Goal: Information Seeking & Learning: Learn about a topic

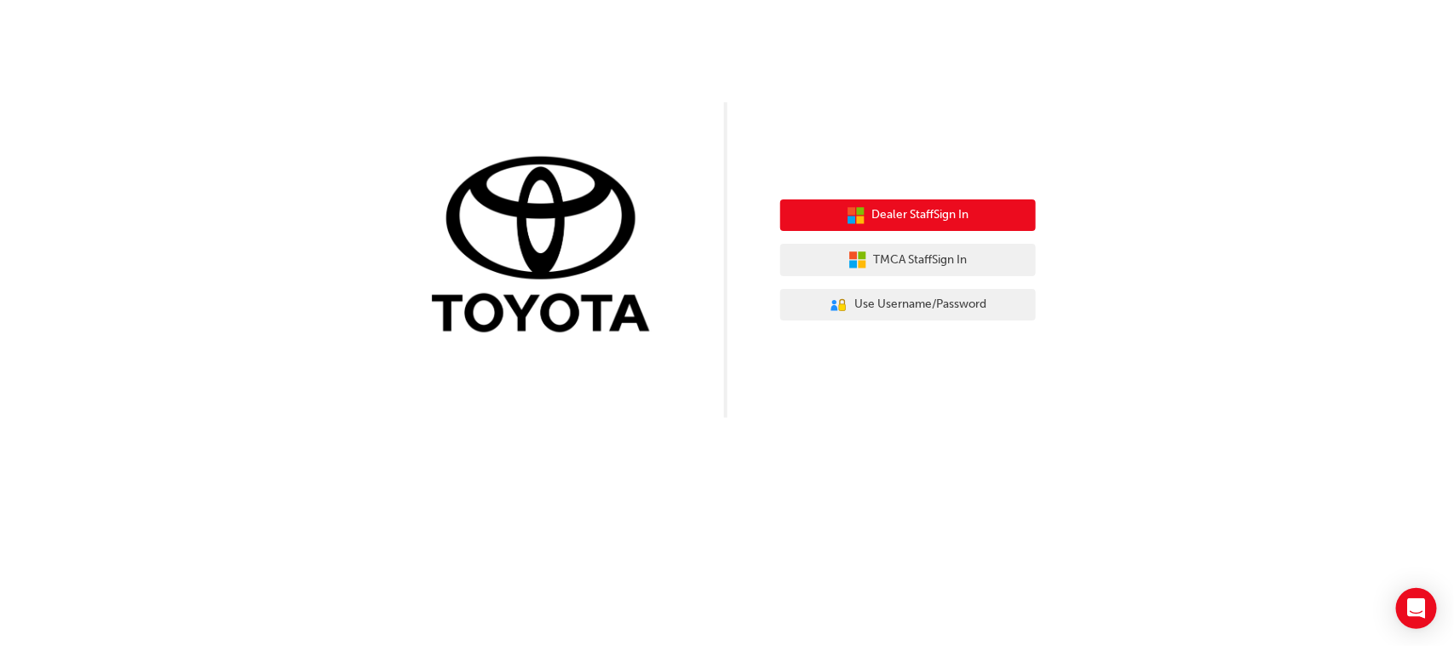
click at [905, 210] on span "Dealer Staff Sign In" at bounding box center [920, 215] width 97 height 20
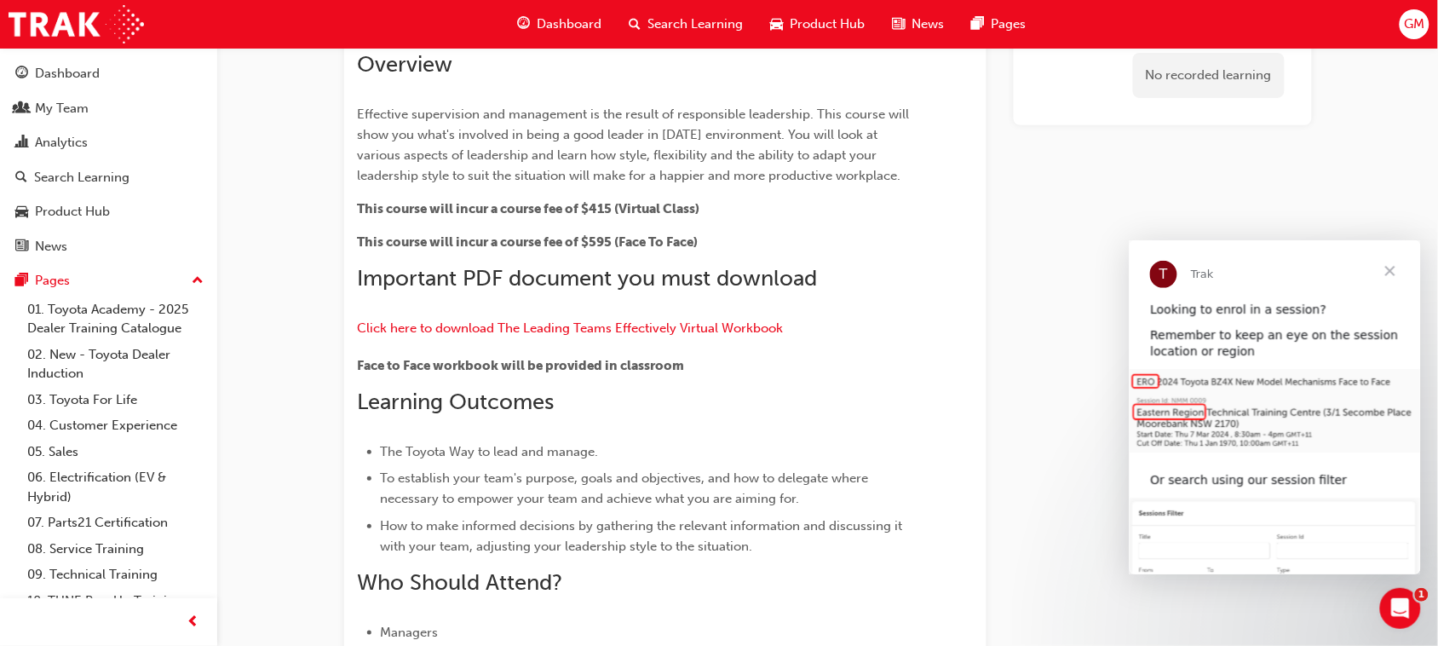
scroll to position [94, 0]
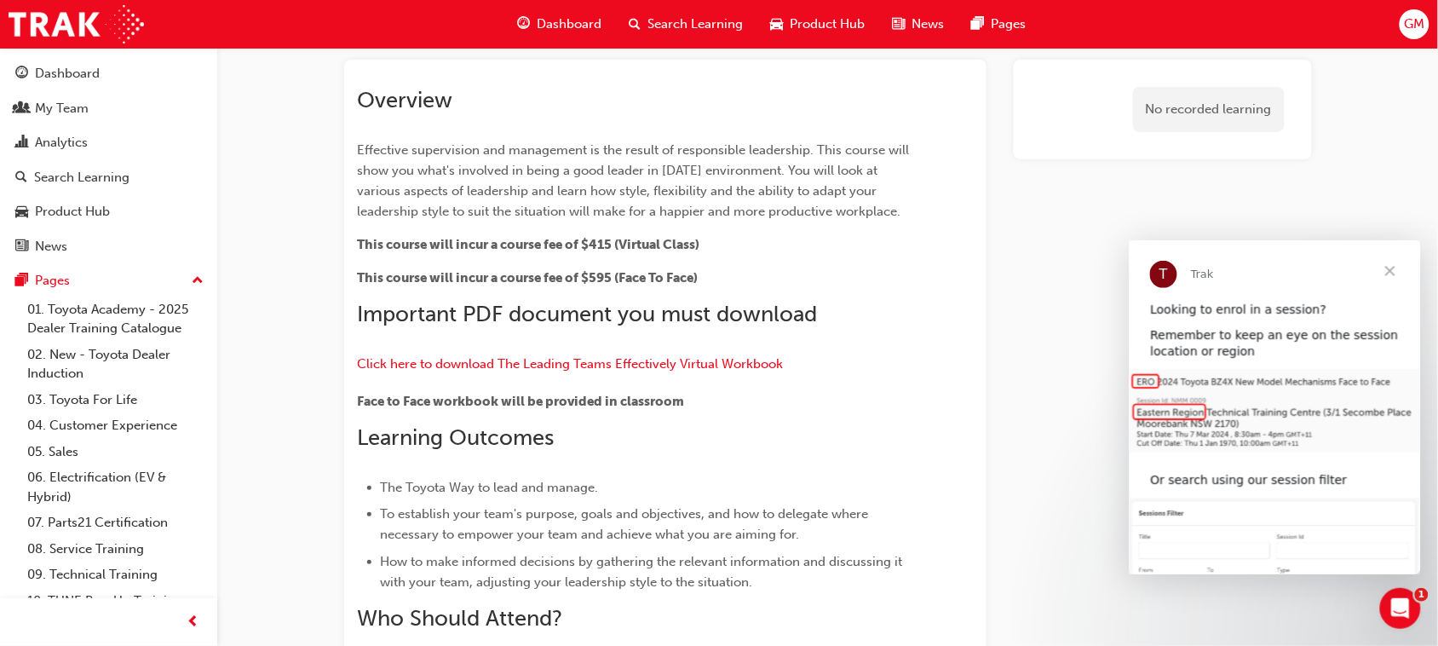
drag, startPoint x: 1012, startPoint y: 238, endPoint x: 1016, endPoint y: 231, distance: 8.8
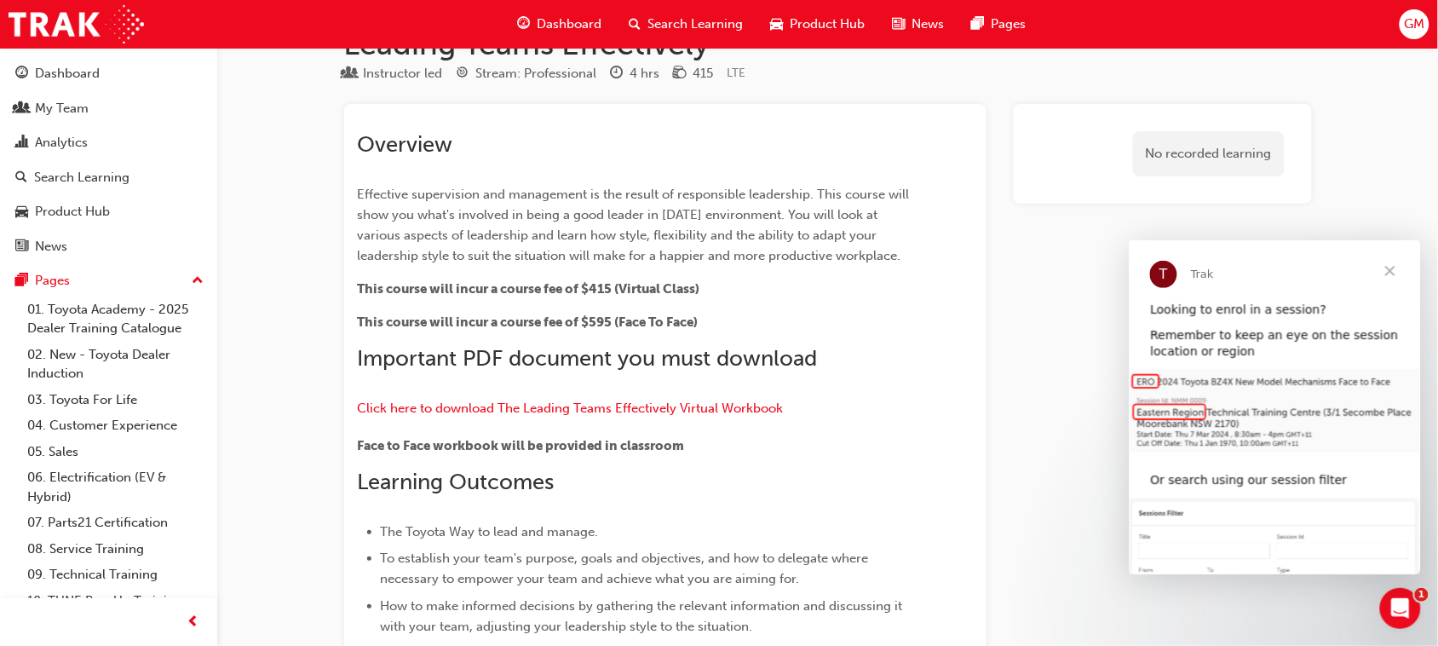
scroll to position [0, 0]
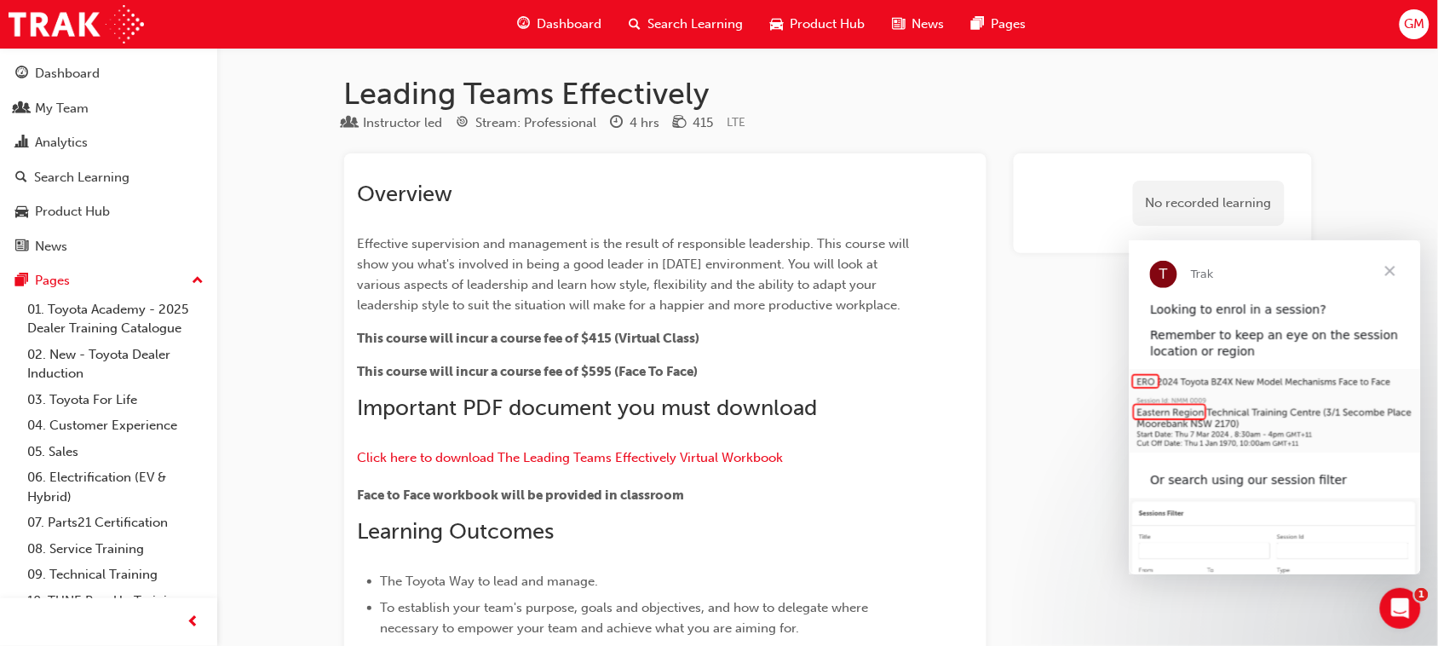
click at [1300, 248] on div "T Trak" at bounding box center [1274, 269] width 291 height 61
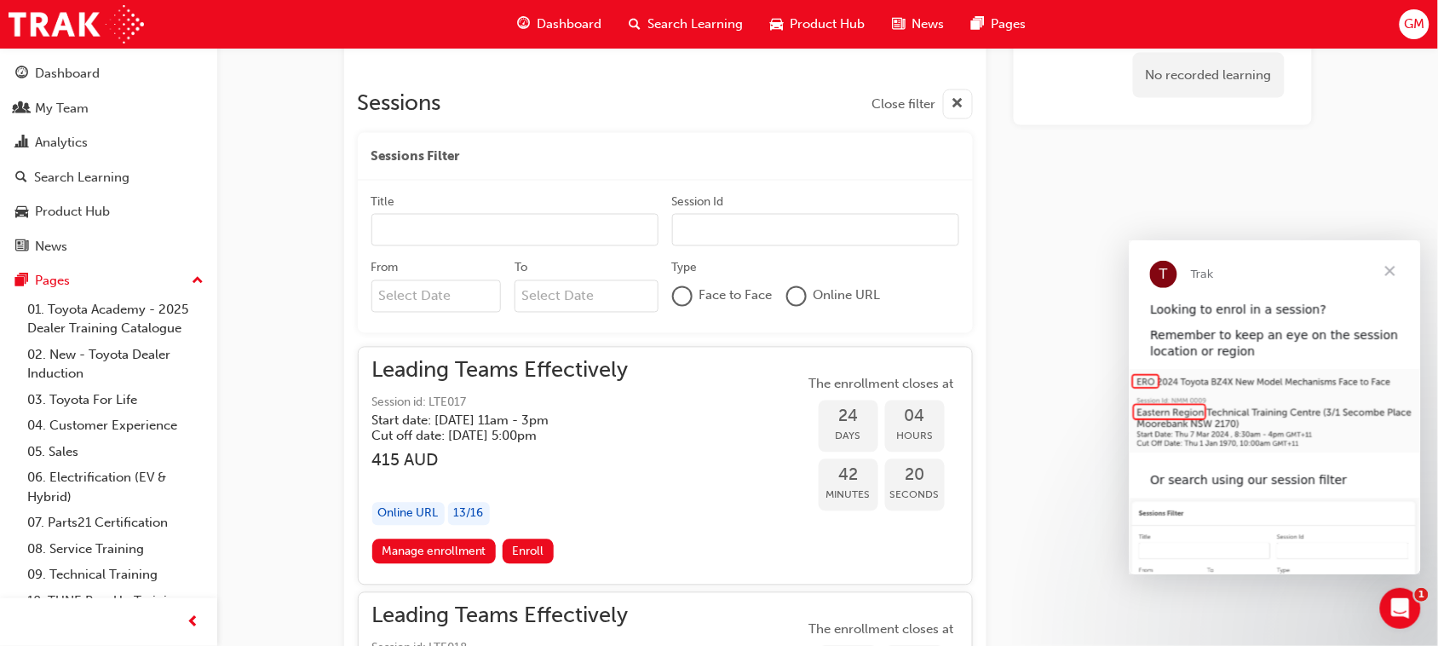
scroll to position [788, 0]
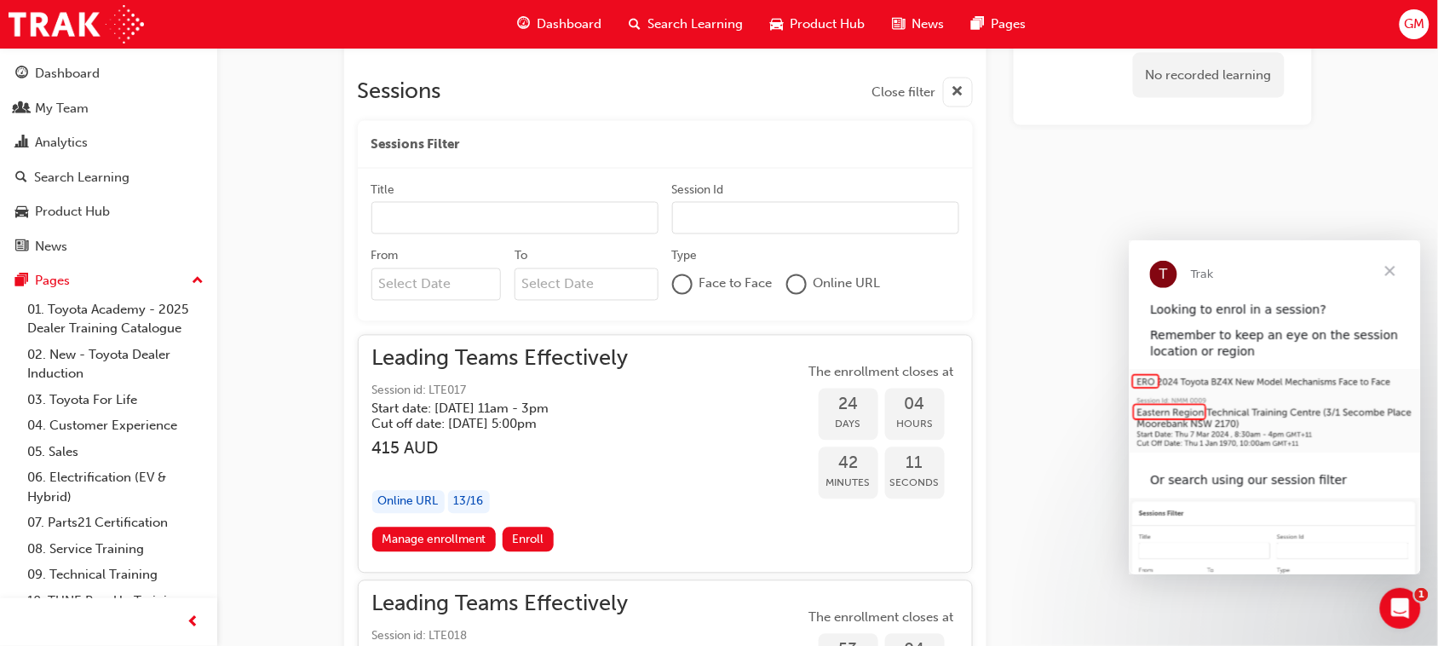
click at [463, 353] on span "Leading Teams Effectively" at bounding box center [500, 359] width 256 height 20
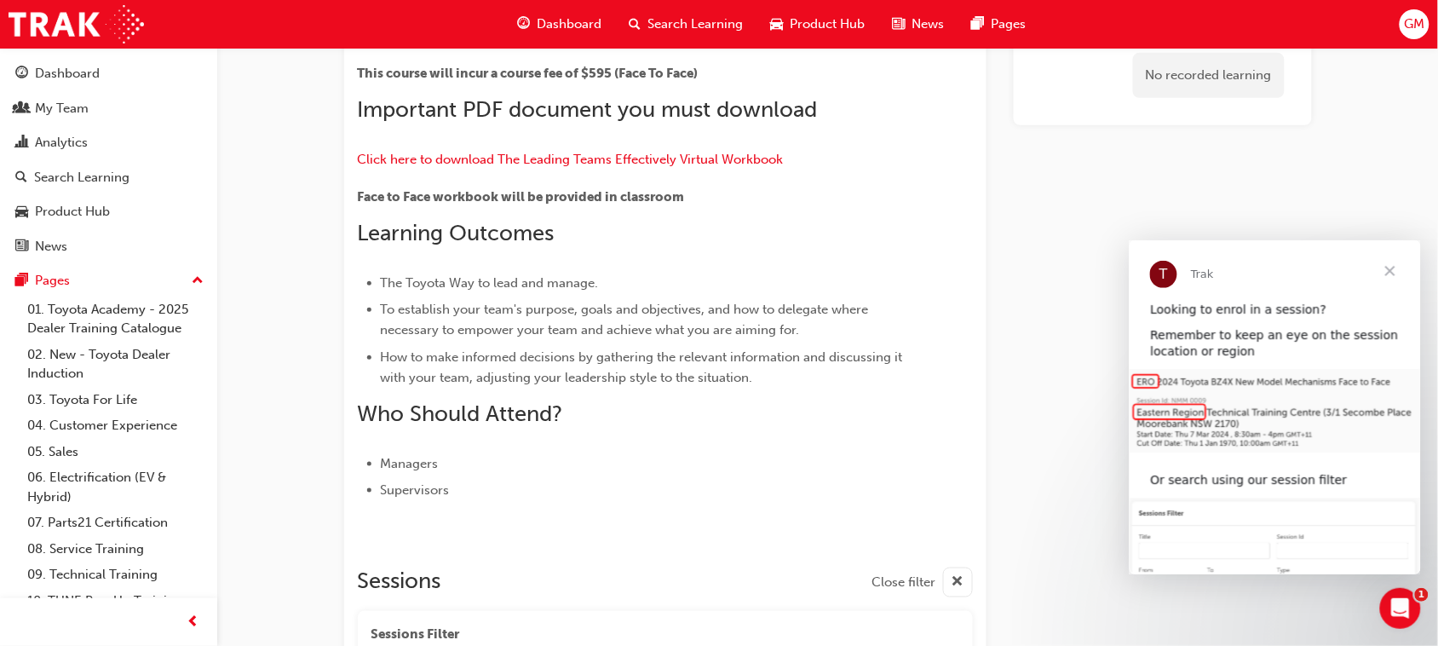
scroll to position [0, 0]
